Goal: Use online tool/utility

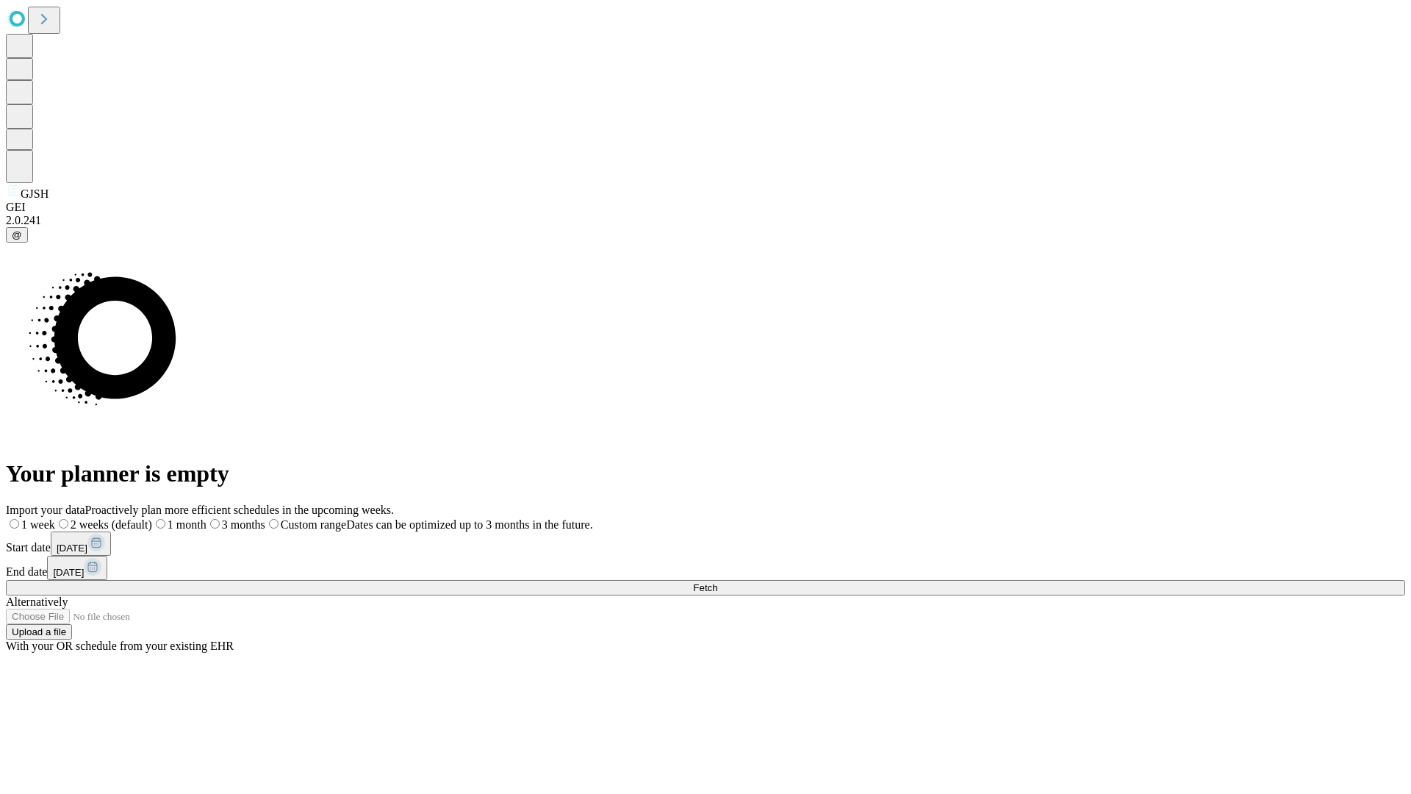
click at [717, 582] on span "Fetch" at bounding box center [705, 587] width 24 height 11
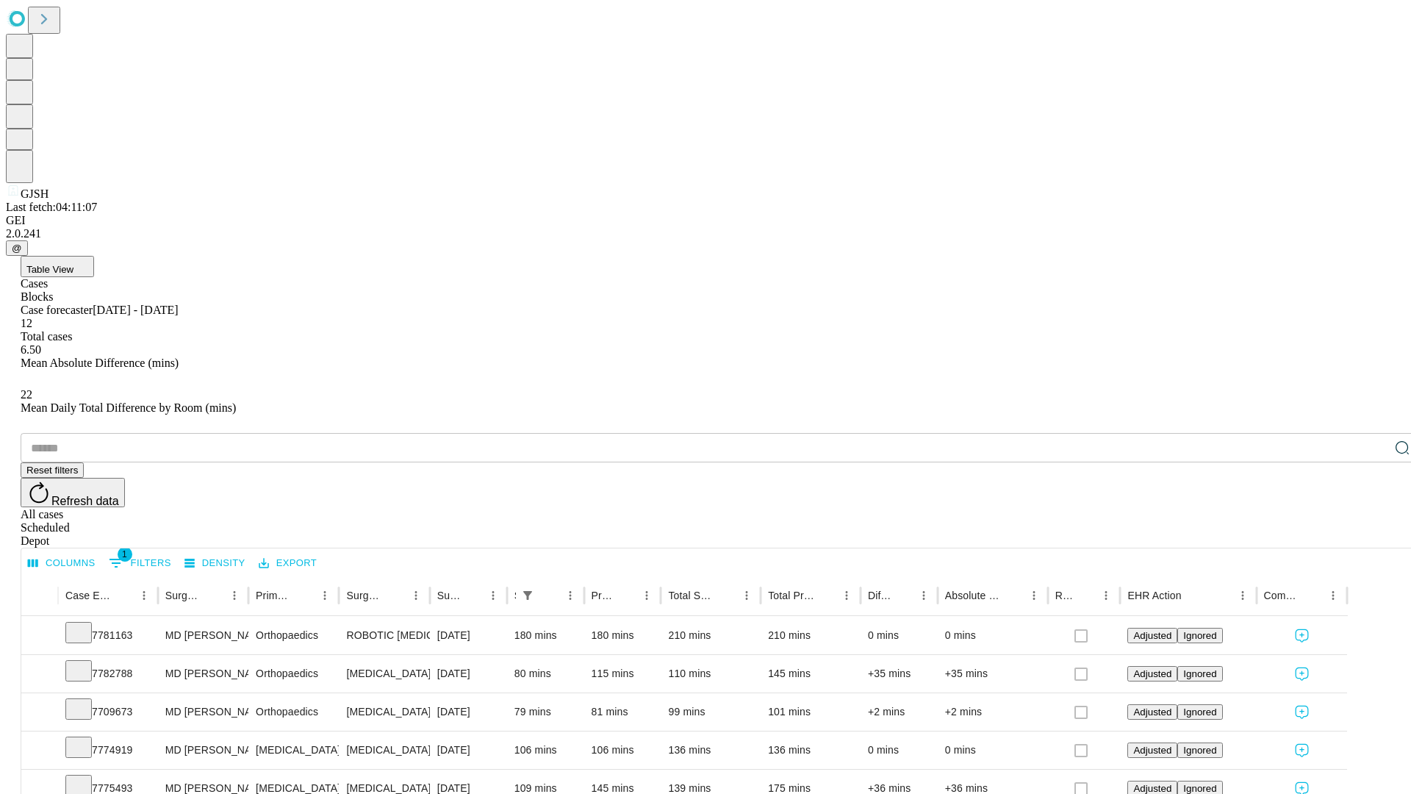
click at [73, 264] on span "Table View" at bounding box center [49, 269] width 47 height 11
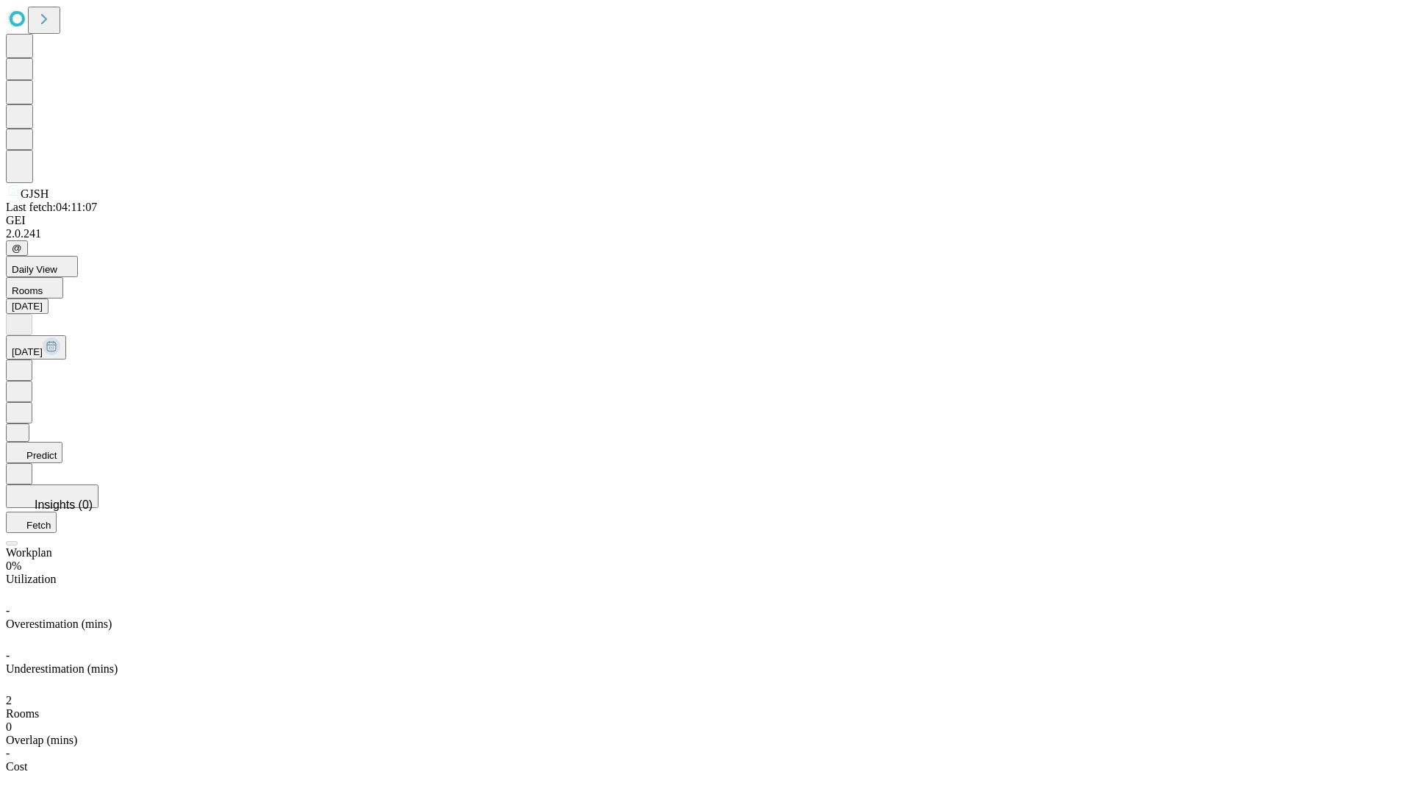
click at [62, 442] on button "Predict" at bounding box center [34, 452] width 57 height 21
